Goal: Task Accomplishment & Management: Use online tool/utility

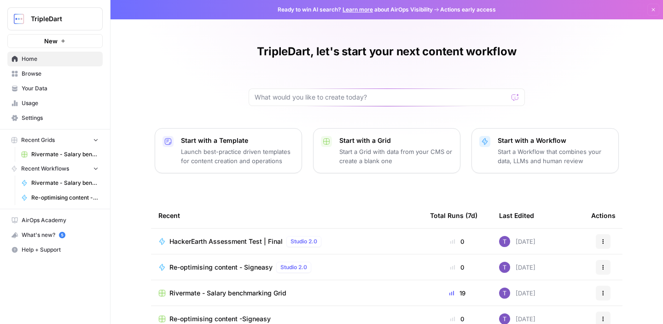
click at [44, 74] on span "Browse" at bounding box center [60, 74] width 77 height 8
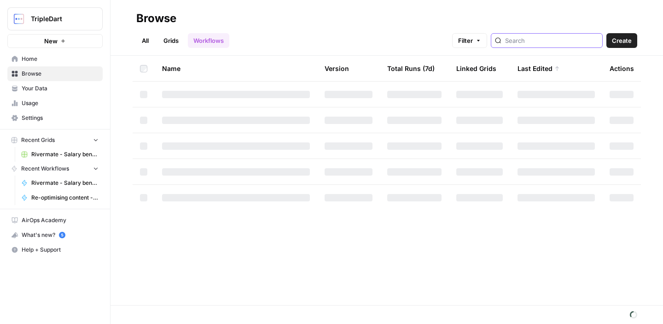
click at [542, 41] on input "search" at bounding box center [551, 40] width 93 height 9
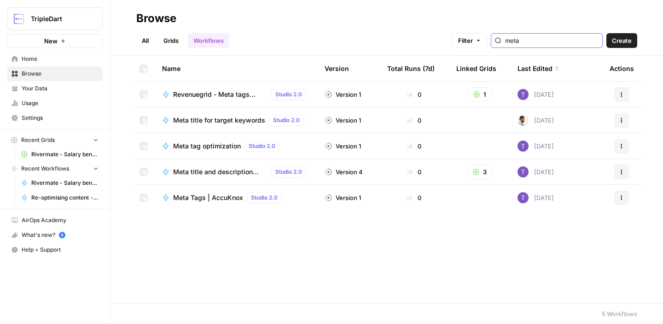
type input "meta"
click at [219, 146] on span "Meta tag optimization" at bounding box center [207, 145] width 68 height 9
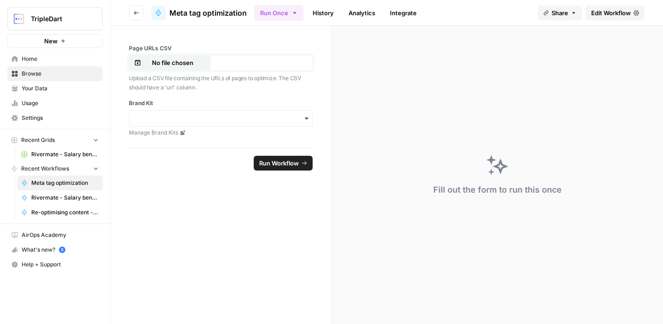
click at [183, 62] on p "No file chosen" at bounding box center [172, 62] width 59 height 9
click at [159, 63] on p "No file chosen" at bounding box center [172, 62] width 59 height 9
click at [147, 58] on p "No file chosen" at bounding box center [172, 62] width 59 height 9
click at [165, 56] on button "No file chosen" at bounding box center [170, 62] width 82 height 15
click at [162, 65] on p "No file chosen" at bounding box center [172, 62] width 59 height 9
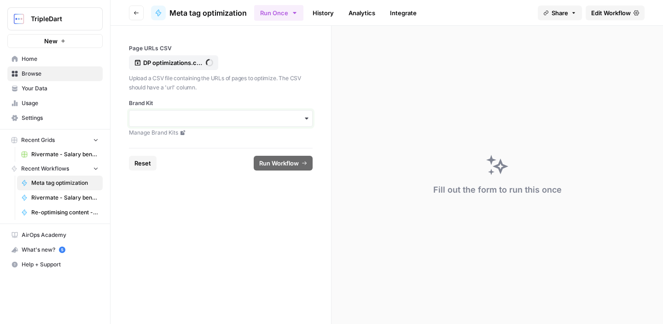
click at [224, 117] on input "Brand Kit" at bounding box center [221, 118] width 172 height 9
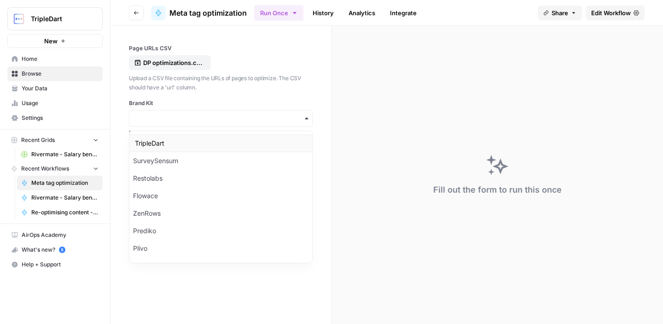
click at [214, 145] on div "TripleDart" at bounding box center [220, 142] width 183 height 17
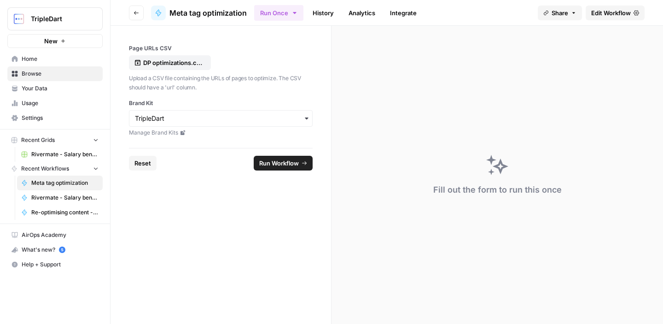
click at [229, 198] on form "Page URLs CSV DP optimizations.csv Upload a CSV file containing the URLs of pag…" at bounding box center [221, 175] width 221 height 298
click at [277, 167] on span "Run Workflow" at bounding box center [279, 162] width 40 height 9
click at [161, 62] on p "DP optimizations.csv" at bounding box center [172, 62] width 59 height 9
click at [301, 228] on form "Page URLs CSV DP optimizations.csv Upload a CSV file containing the URLs of pag…" at bounding box center [221, 175] width 221 height 298
click at [237, 56] on div "DP optimizations.csv" at bounding box center [221, 62] width 184 height 15
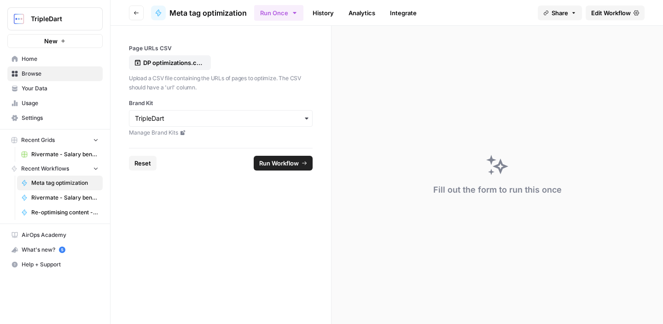
click at [138, 11] on icon "button" at bounding box center [137, 13] width 6 height 6
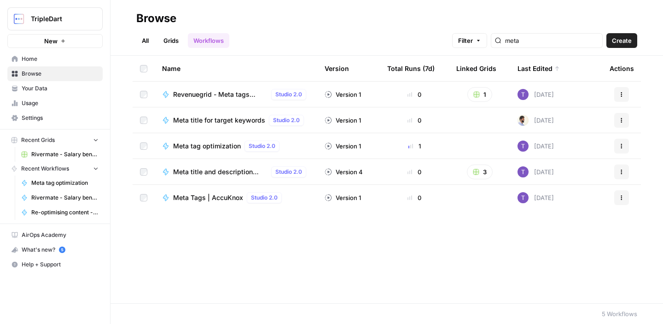
click at [203, 171] on span "Meta title and description audit ([DATE])" at bounding box center [220, 171] width 94 height 9
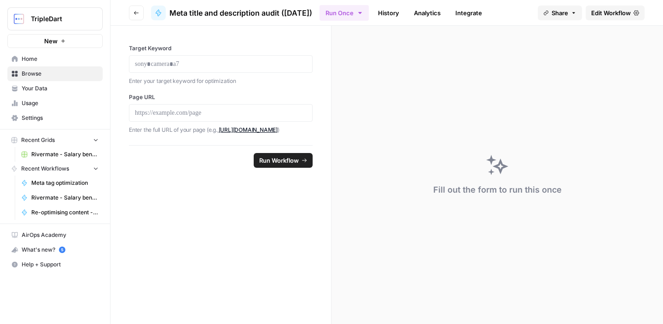
click at [138, 12] on icon "button" at bounding box center [136, 13] width 5 height 4
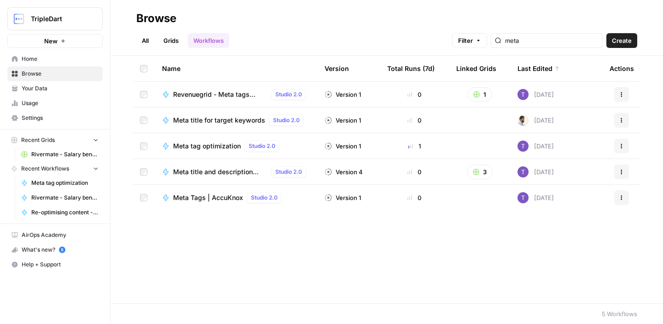
click at [206, 140] on div "Meta tag optimization Studio 2.0" at bounding box center [228, 145] width 110 height 11
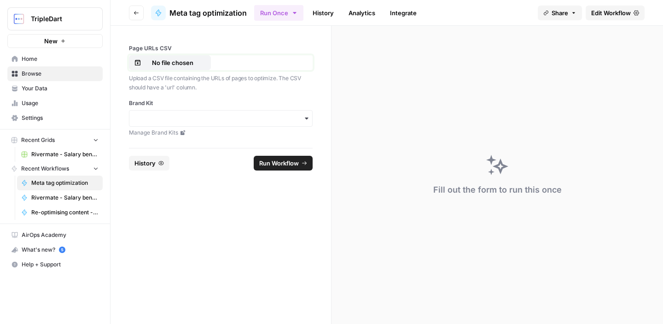
click at [173, 62] on p "No file chosen" at bounding box center [172, 62] width 59 height 9
click at [253, 119] on input "Brand Kit" at bounding box center [221, 118] width 172 height 9
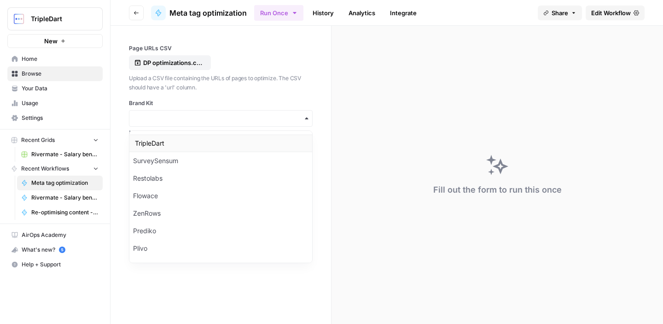
click at [220, 144] on div "TripleDart" at bounding box center [220, 142] width 183 height 17
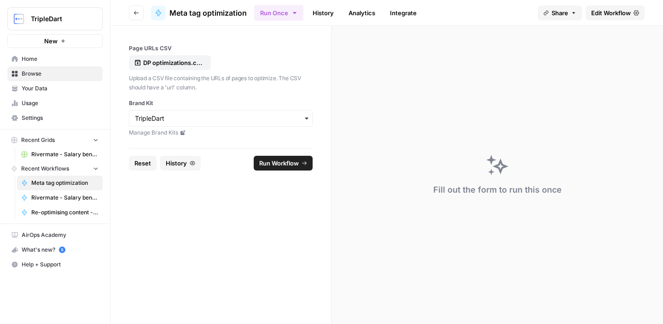
click at [275, 164] on span "Run Workflow" at bounding box center [279, 162] width 40 height 9
click at [580, 293] on div "Unable to read CSV file: Duplicate headers" at bounding box center [587, 293] width 113 height 18
click at [604, 12] on span "Edit Workflow" at bounding box center [611, 12] width 40 height 9
